Goal: Book appointment/travel/reservation

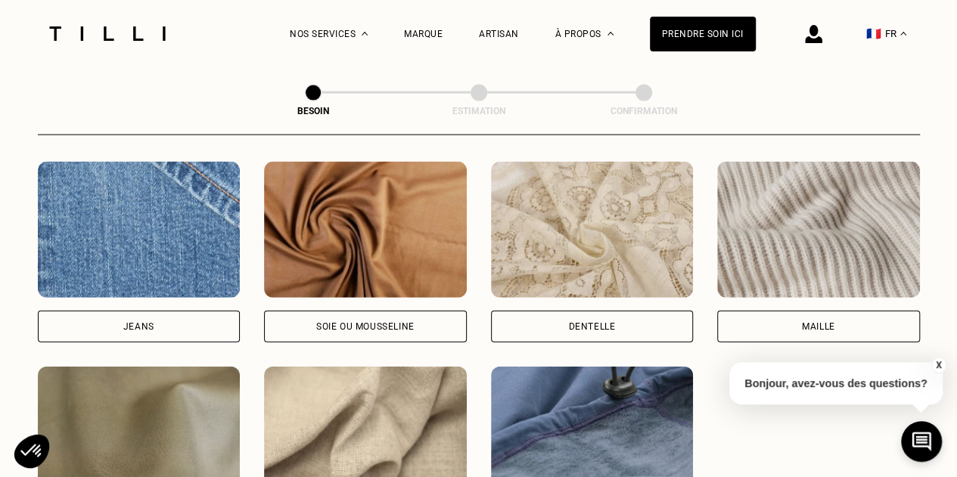
scroll to position [1921, 0]
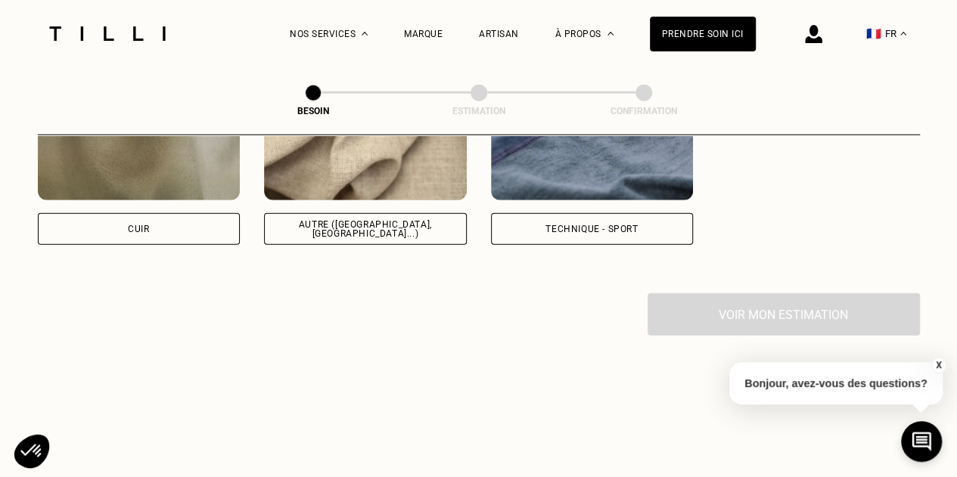
click at [337, 183] on img at bounding box center [365, 132] width 203 height 136
select select "FR"
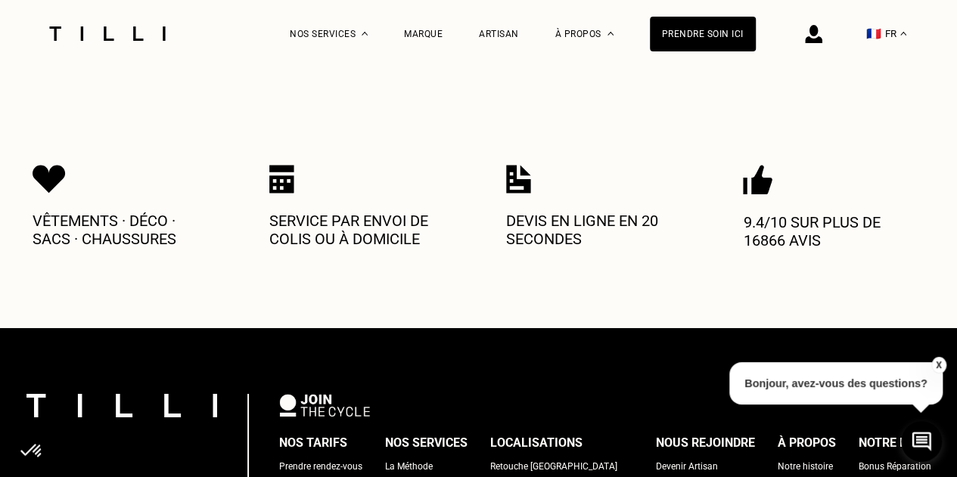
scroll to position [2334, 0]
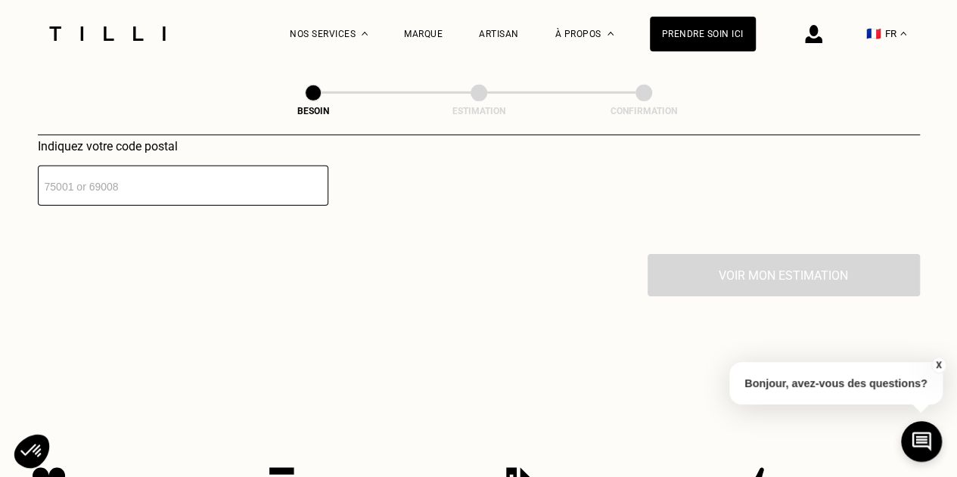
click at [264, 179] on input "number" at bounding box center [183, 186] width 290 height 40
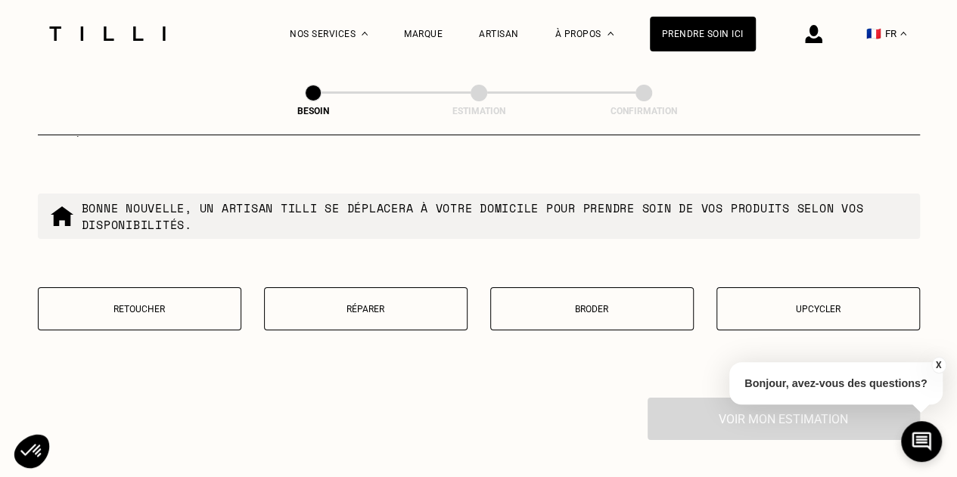
scroll to position [2602, 0]
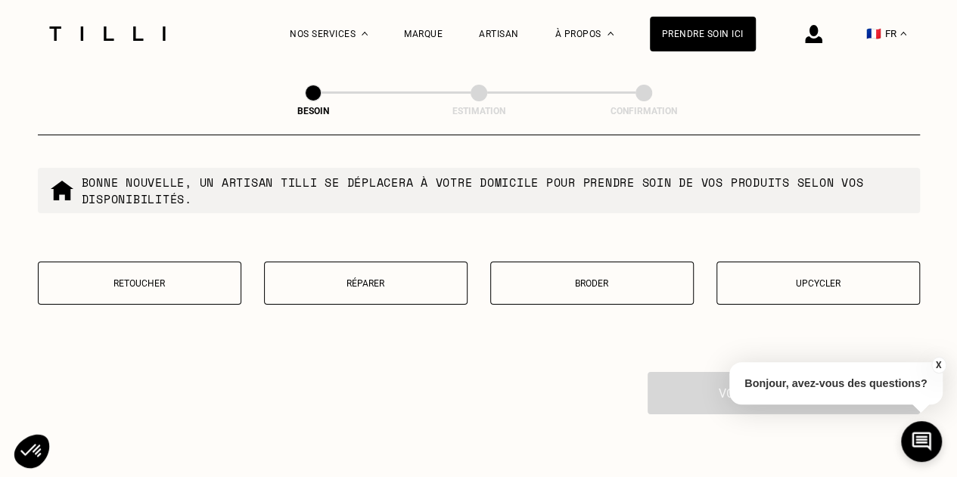
type input "92300"
click at [180, 293] on button "Retoucher" at bounding box center [139, 283] width 203 height 43
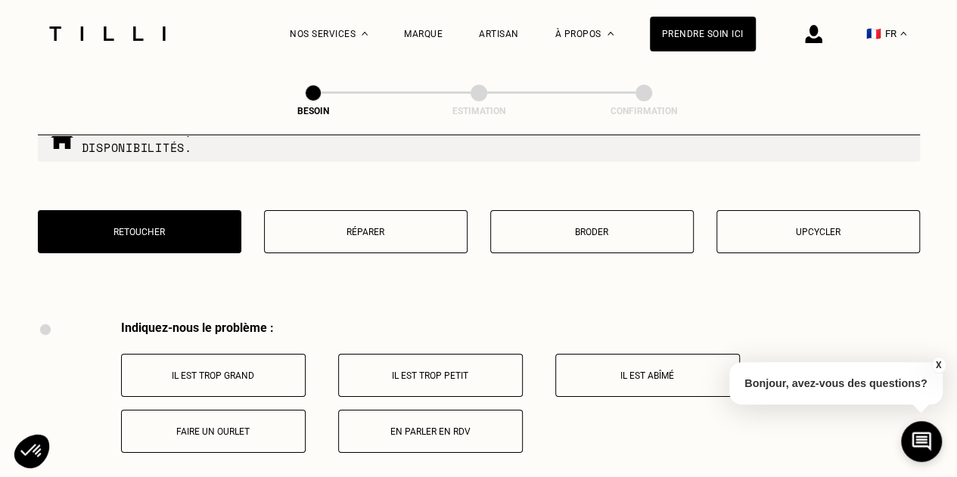
scroll to position [2795, 0]
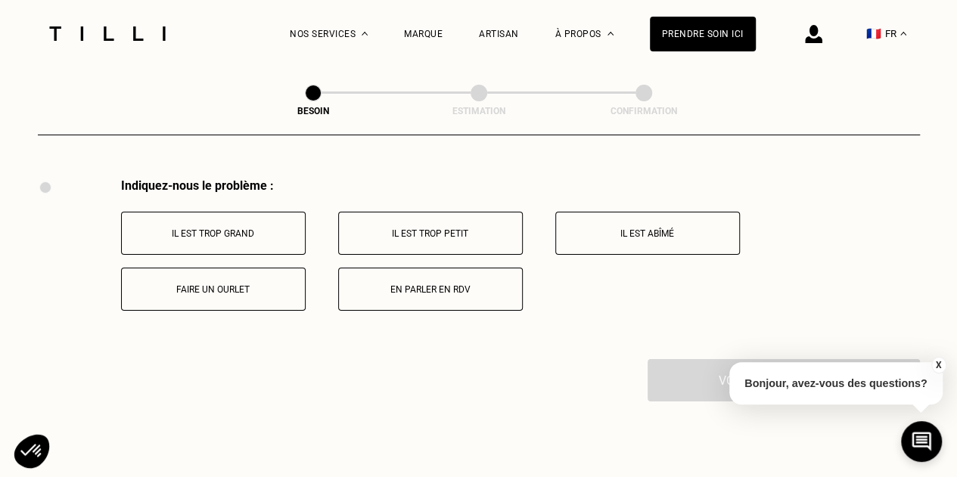
click at [268, 229] on p "Il est trop grand" at bounding box center [213, 233] width 168 height 11
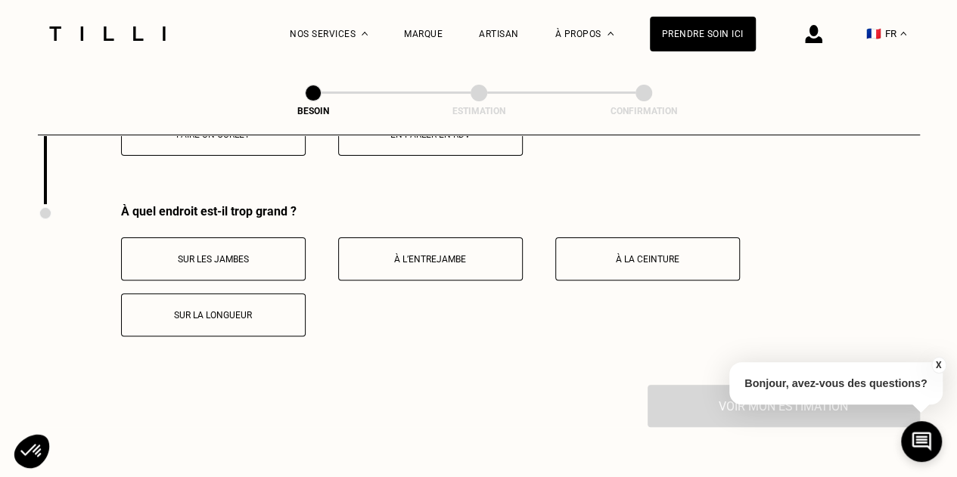
scroll to position [2976, 0]
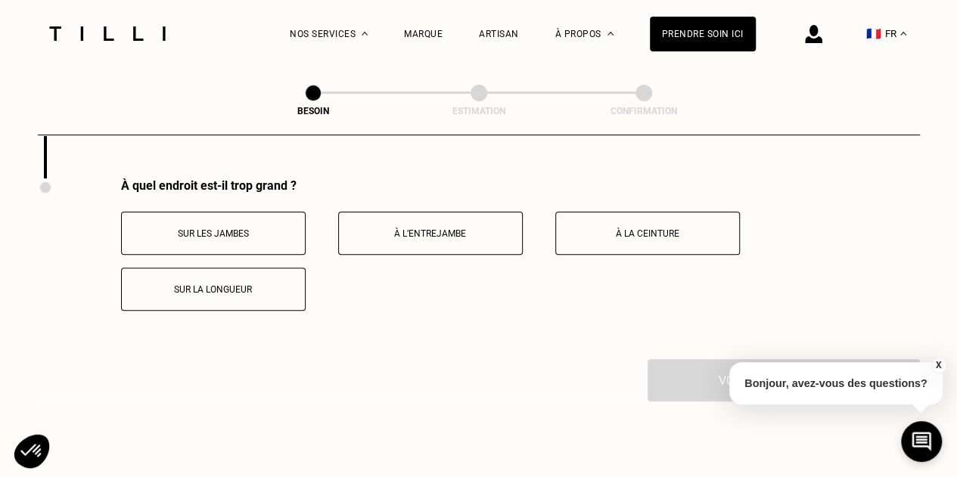
click at [657, 229] on p "À la ceinture" at bounding box center [647, 233] width 168 height 11
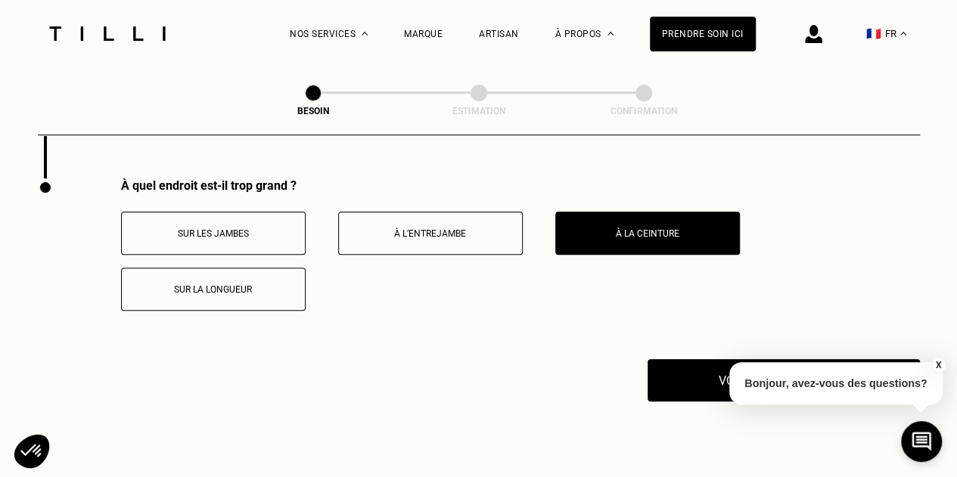
click at [942, 364] on button "X" at bounding box center [937, 365] width 15 height 17
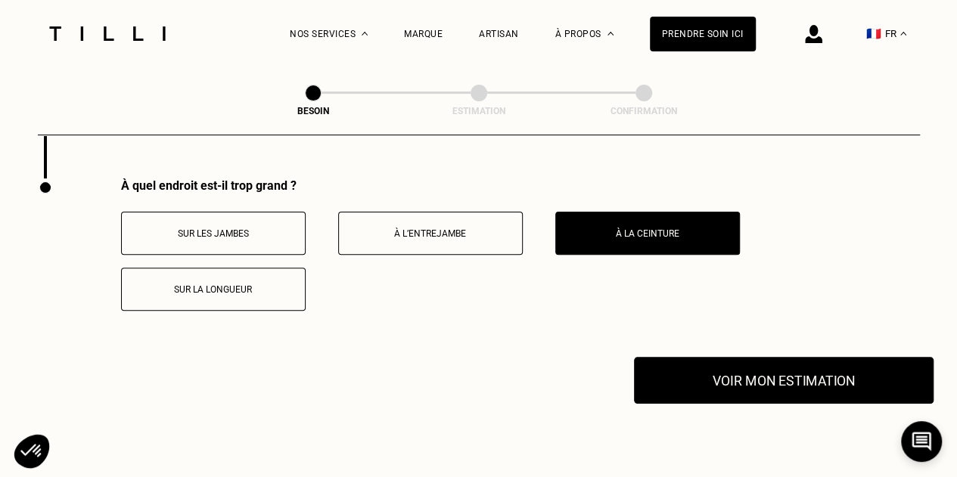
click at [843, 370] on button "Voir mon estimation" at bounding box center [784, 380] width 300 height 47
